Goal: Task Accomplishment & Management: Use online tool/utility

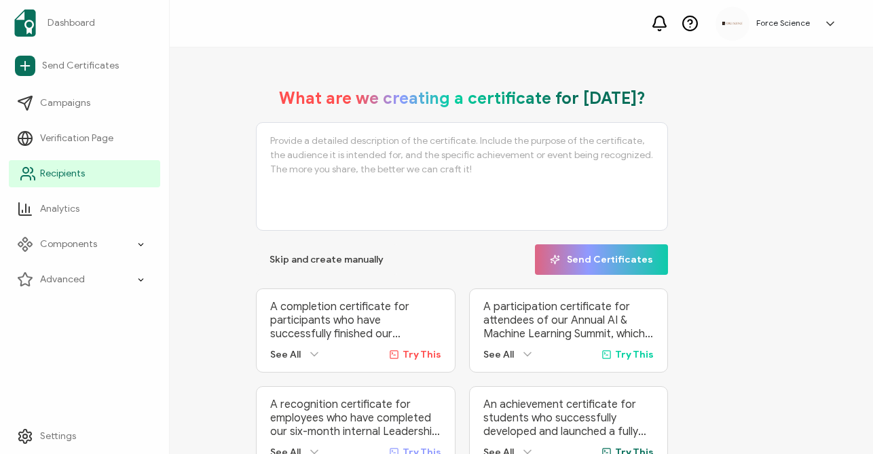
click at [39, 170] on link "Recipients" at bounding box center [84, 173] width 151 height 27
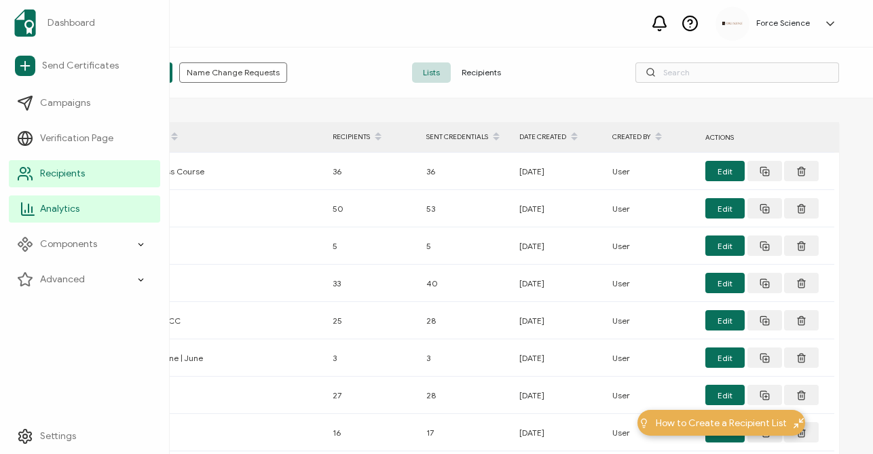
click at [84, 210] on link "Analytics" at bounding box center [84, 209] width 151 height 27
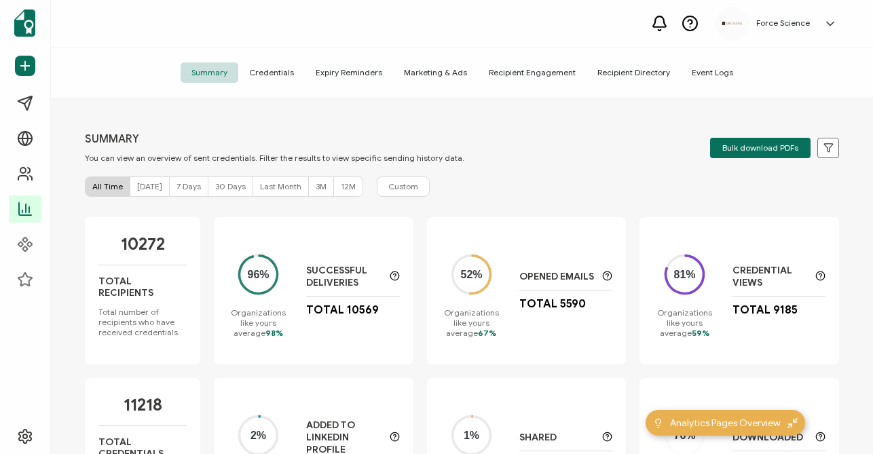
click at [264, 67] on span "Credentials" at bounding box center [271, 72] width 67 height 20
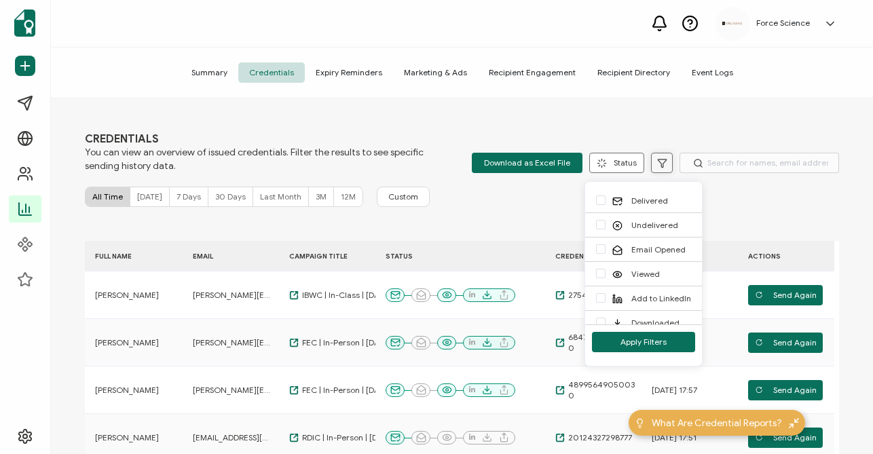
click at [652, 168] on button at bounding box center [662, 163] width 22 height 20
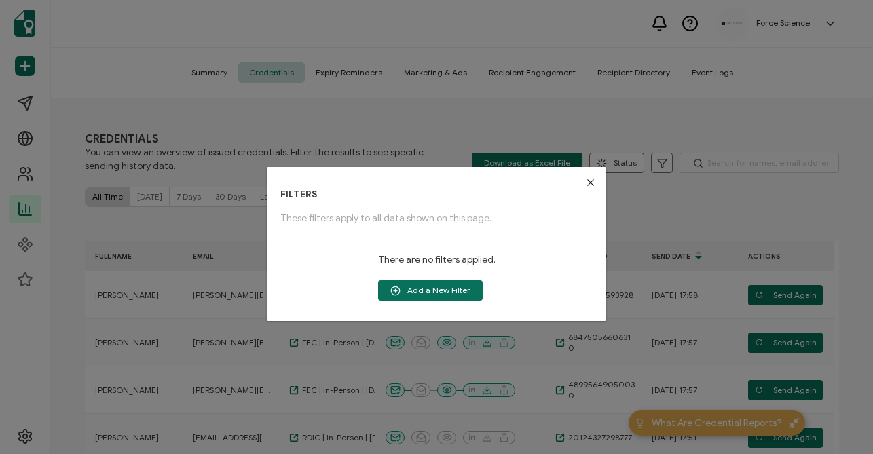
click at [585, 183] on icon "Close" at bounding box center [590, 182] width 11 height 11
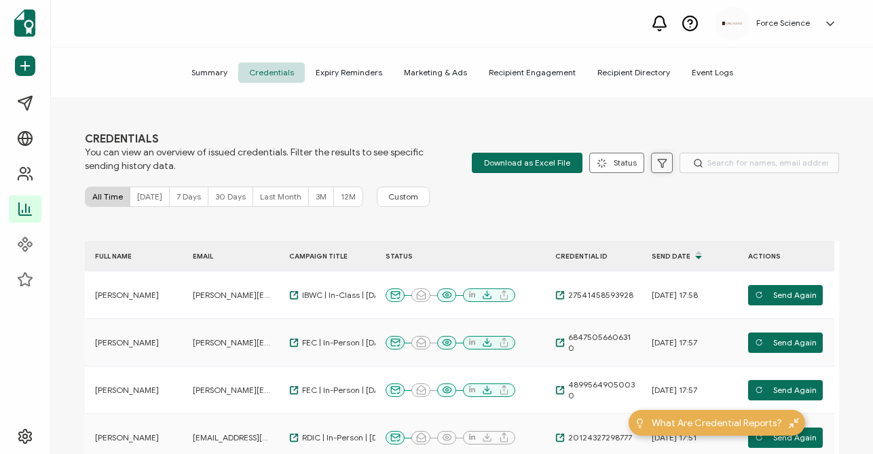
click at [659, 162] on icon at bounding box center [662, 163] width 8 height 8
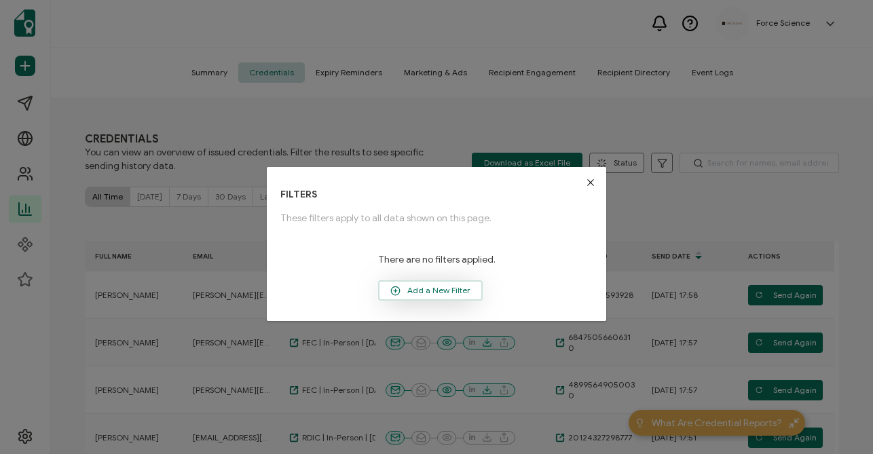
click at [446, 300] on span "Add a New Filter" at bounding box center [431, 290] width 102 height 20
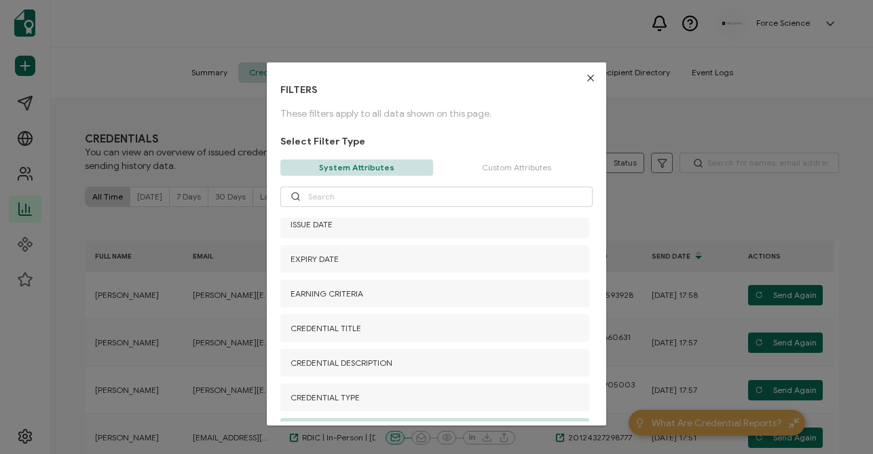
scroll to position [144, 0]
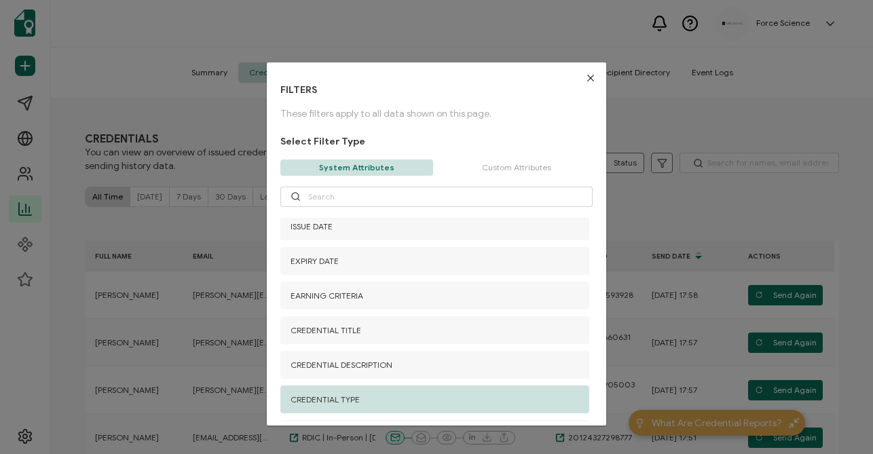
click at [382, 399] on div "CREDENTIAL TYPE" at bounding box center [434, 400] width 309 height 28
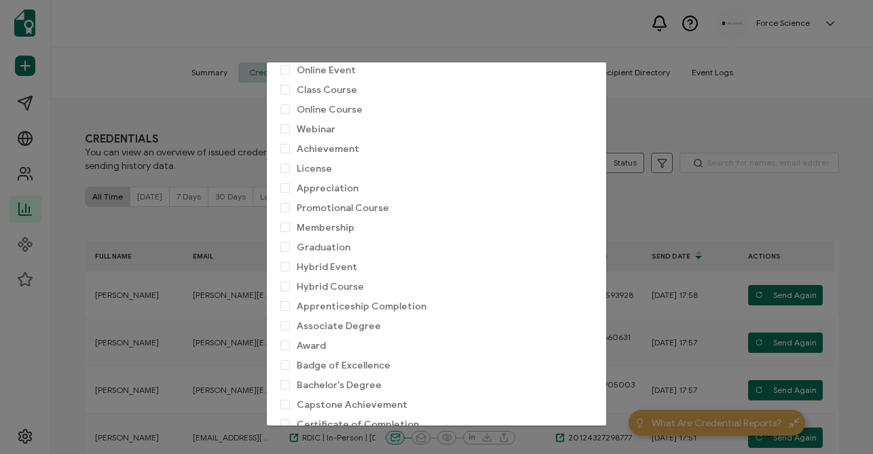
scroll to position [0, 0]
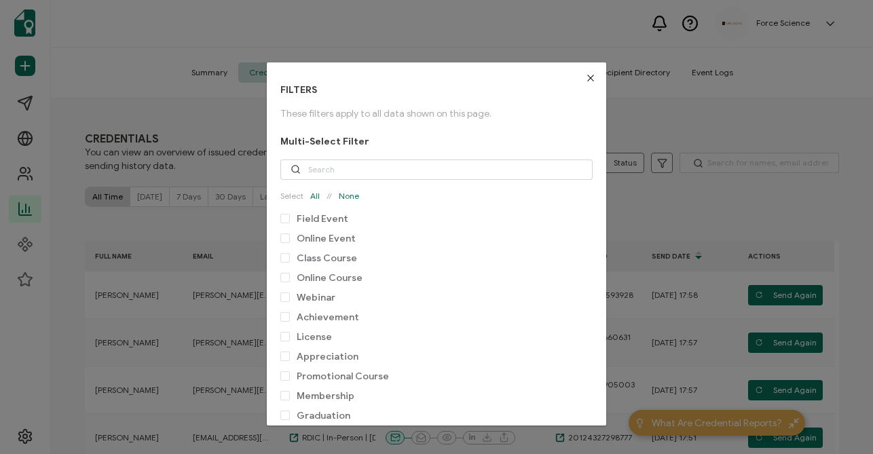
click at [585, 78] on icon "Close" at bounding box center [590, 78] width 11 height 11
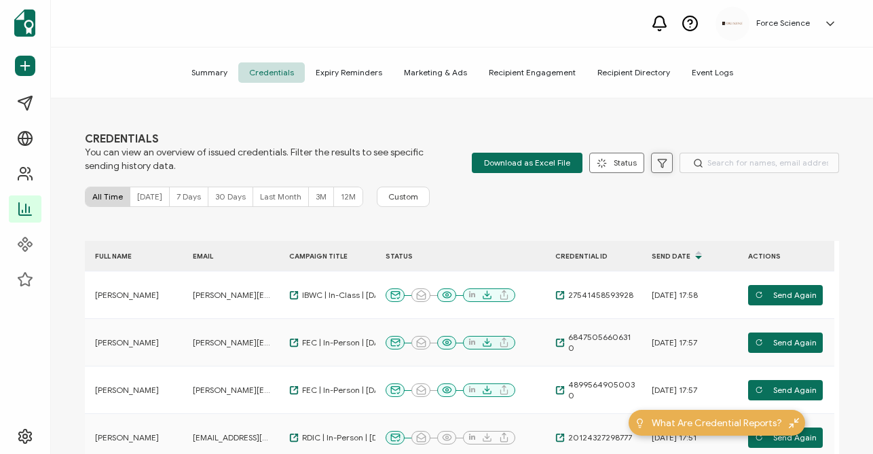
click at [660, 172] on button at bounding box center [662, 163] width 22 height 20
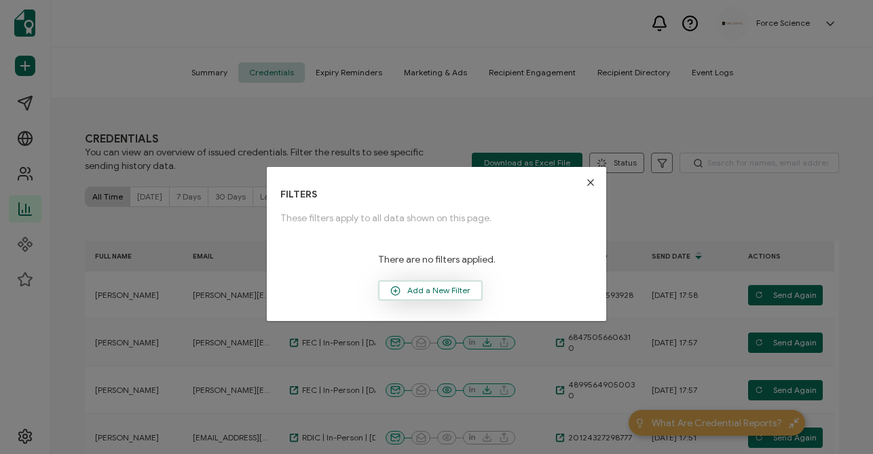
click at [449, 297] on span "Add a New Filter" at bounding box center [431, 290] width 102 height 20
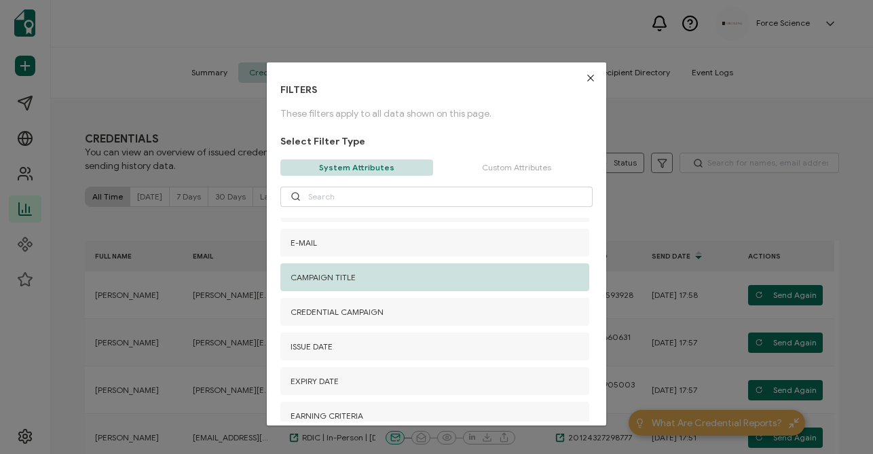
scroll to position [18, 0]
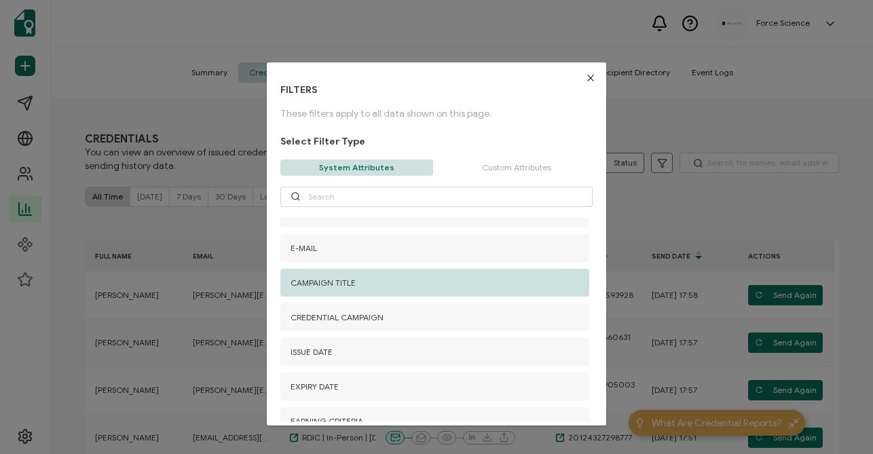
click at [399, 292] on div "CAMPAIGN TITLE" at bounding box center [434, 283] width 309 height 28
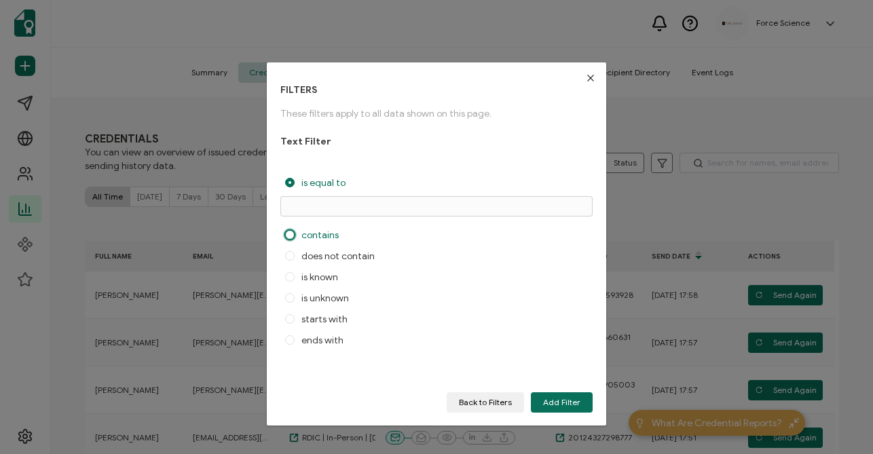
click at [297, 232] on span "contains" at bounding box center [317, 236] width 44 height 12
click at [295, 232] on input "contains" at bounding box center [290, 236] width 10 height 12
radio input "true"
radio input "false"
radio input "true"
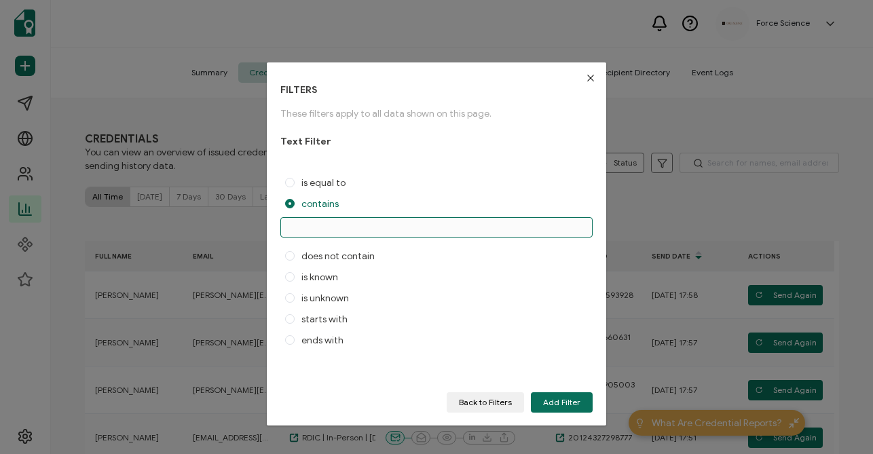
click at [299, 224] on input "dialog" at bounding box center [436, 227] width 312 height 20
type input "AIM"
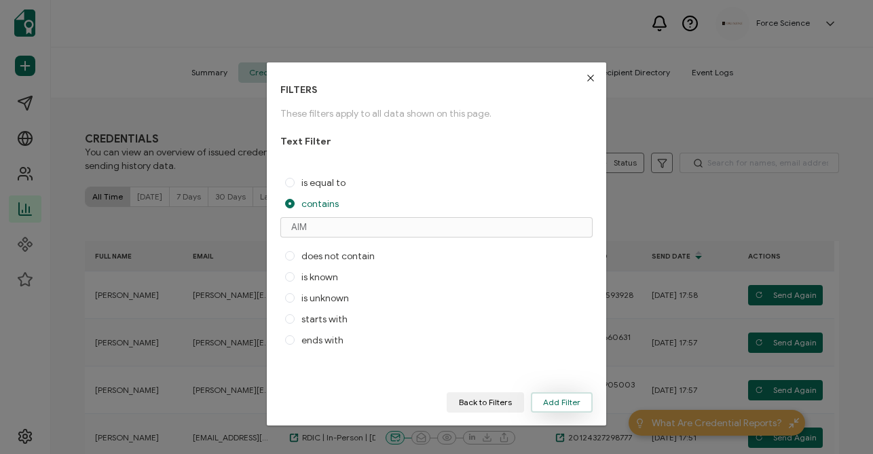
click at [549, 399] on span "Add Filter" at bounding box center [561, 403] width 37 height 8
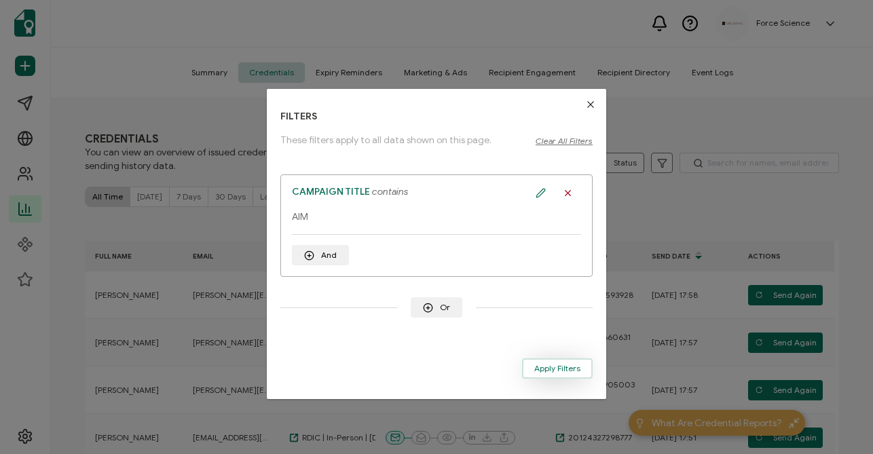
click at [546, 376] on button "Apply Filters" at bounding box center [557, 369] width 71 height 20
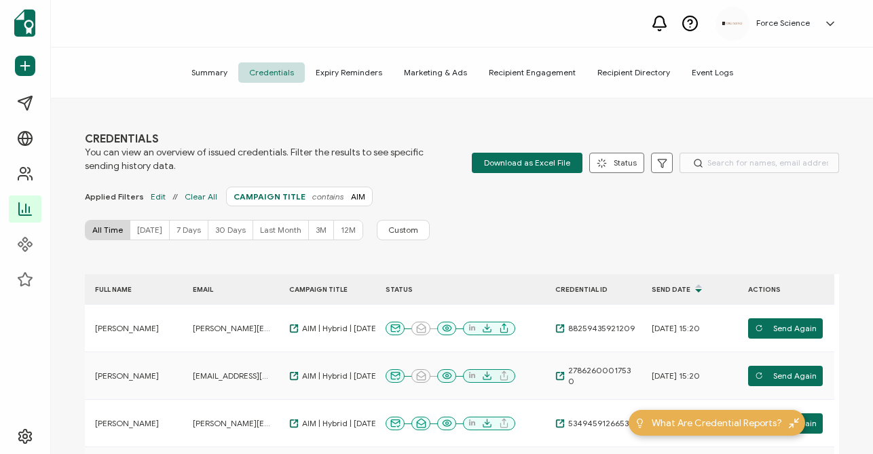
scroll to position [496, 0]
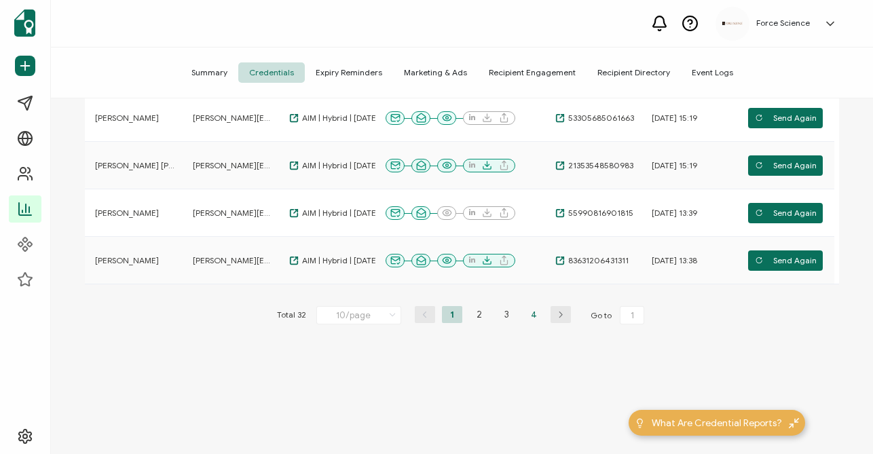
click at [532, 314] on li "4" at bounding box center [534, 314] width 20 height 17
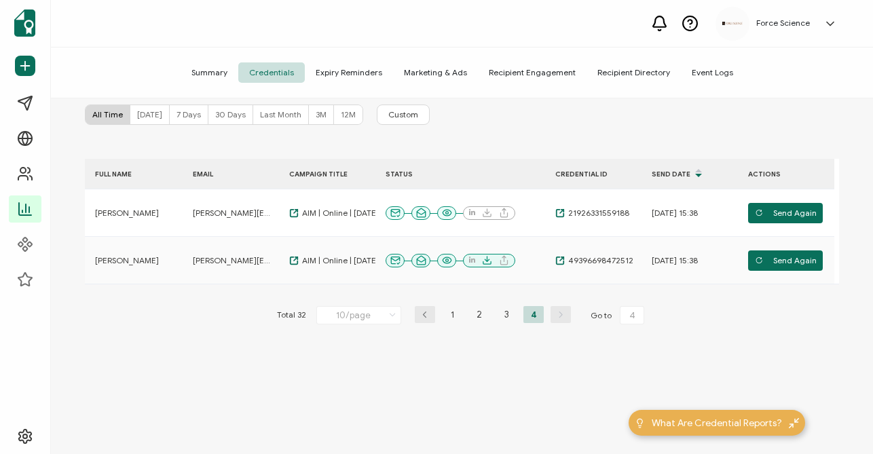
scroll to position [115, 0]
click at [512, 319] on li "3" at bounding box center [506, 314] width 20 height 17
type input "3"
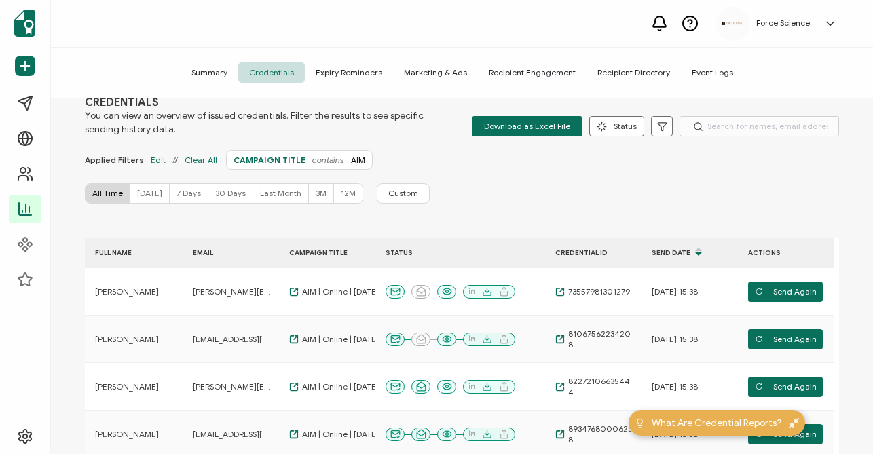
scroll to position [0, 0]
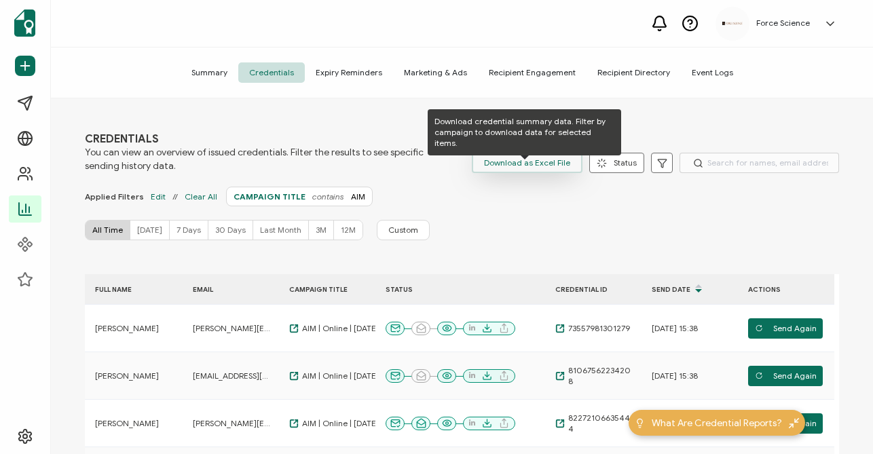
click at [560, 170] on span "Download as Excel File" at bounding box center [527, 163] width 86 height 20
